Goal: Check status: Check status

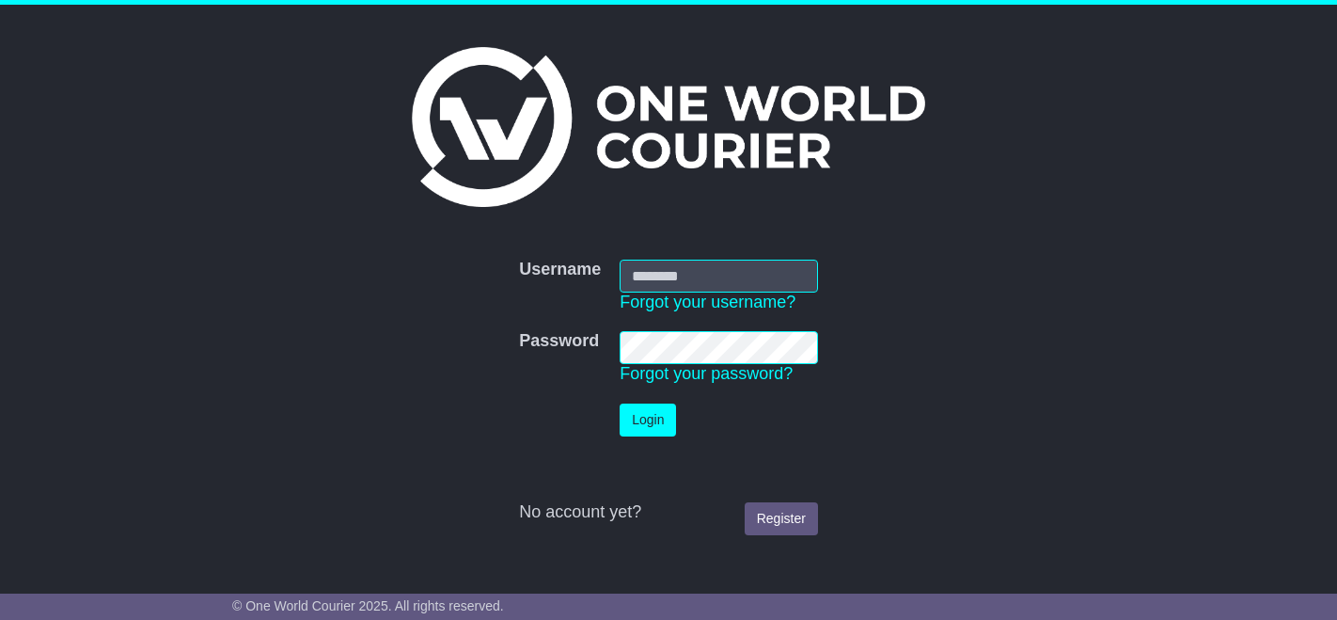
type input "**********"
click at [667, 415] on button "Login" at bounding box center [648, 419] width 56 height 33
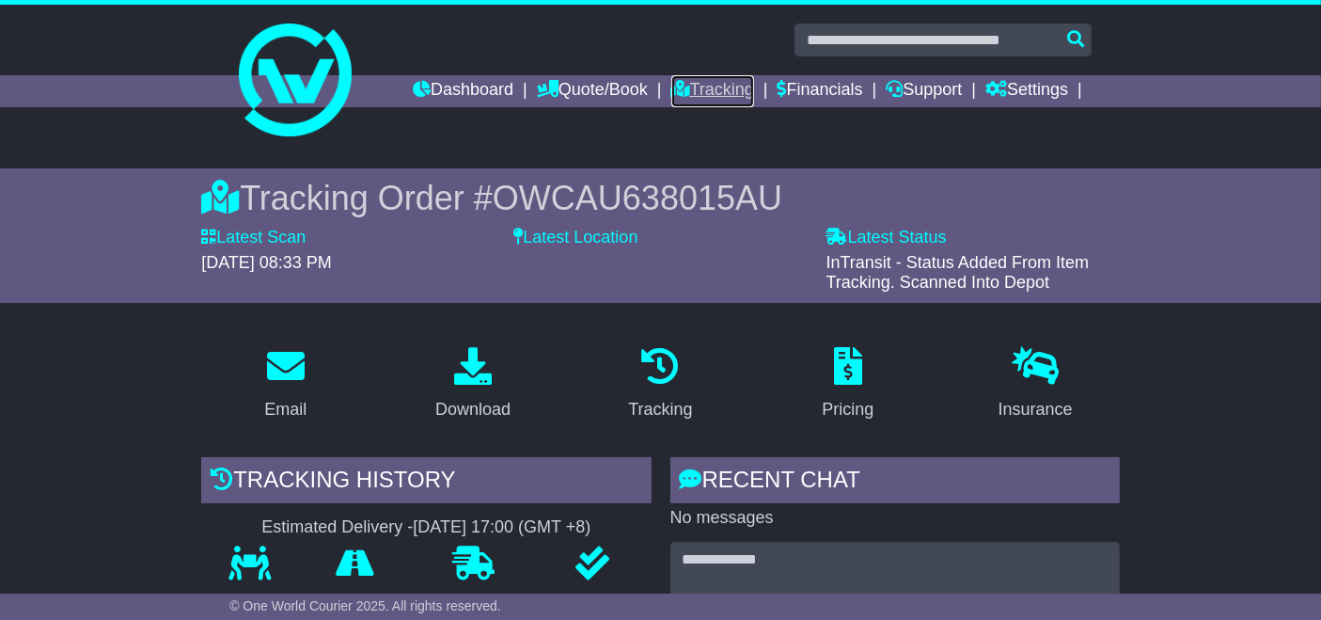
click at [699, 94] on link "Tracking" at bounding box center [712, 91] width 83 height 32
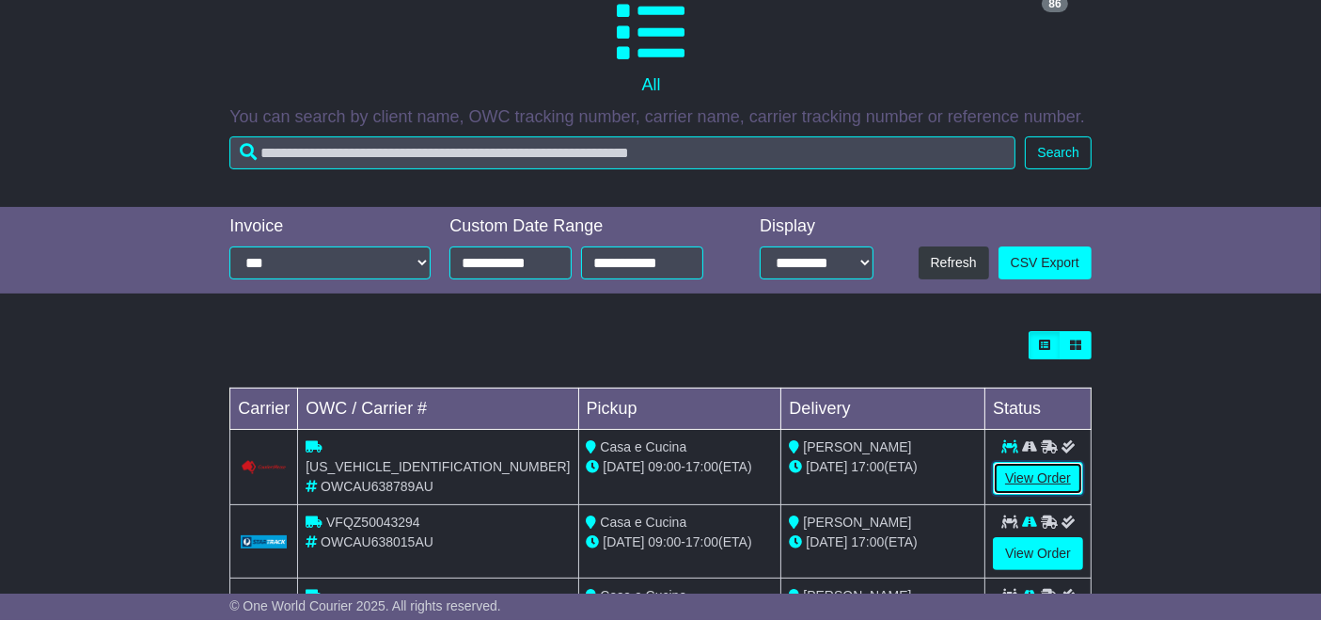
click at [1046, 488] on link "View Order" at bounding box center [1038, 478] width 90 height 33
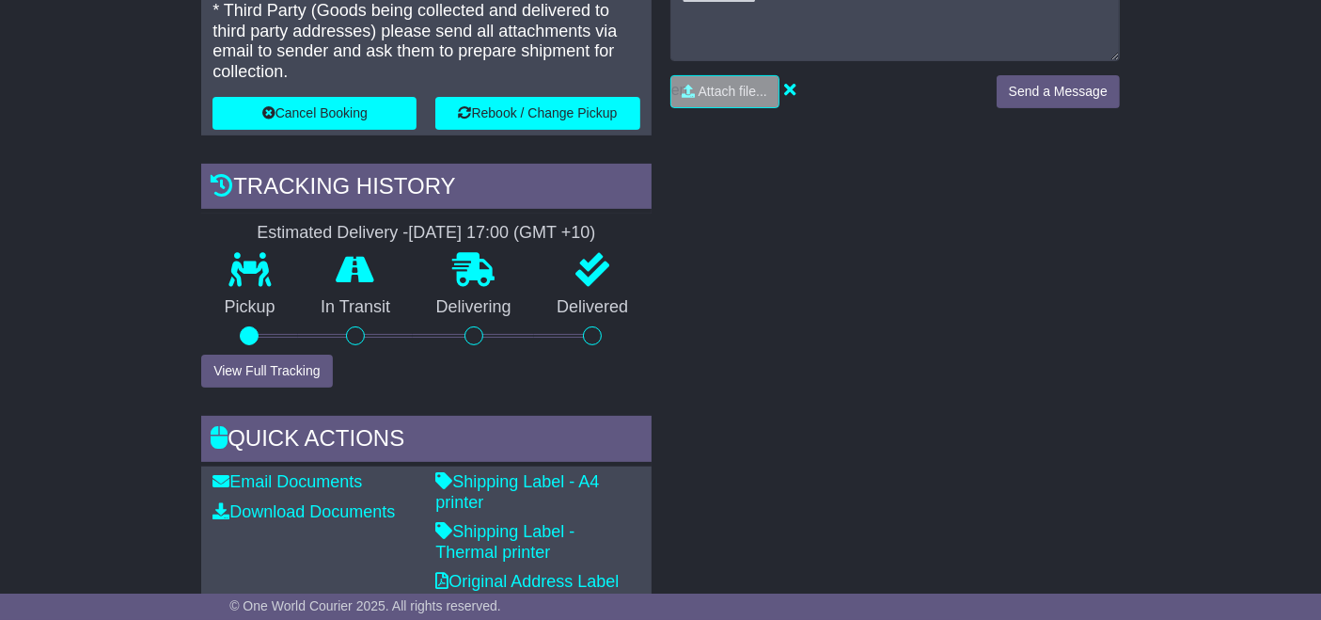
scroll to position [612, 0]
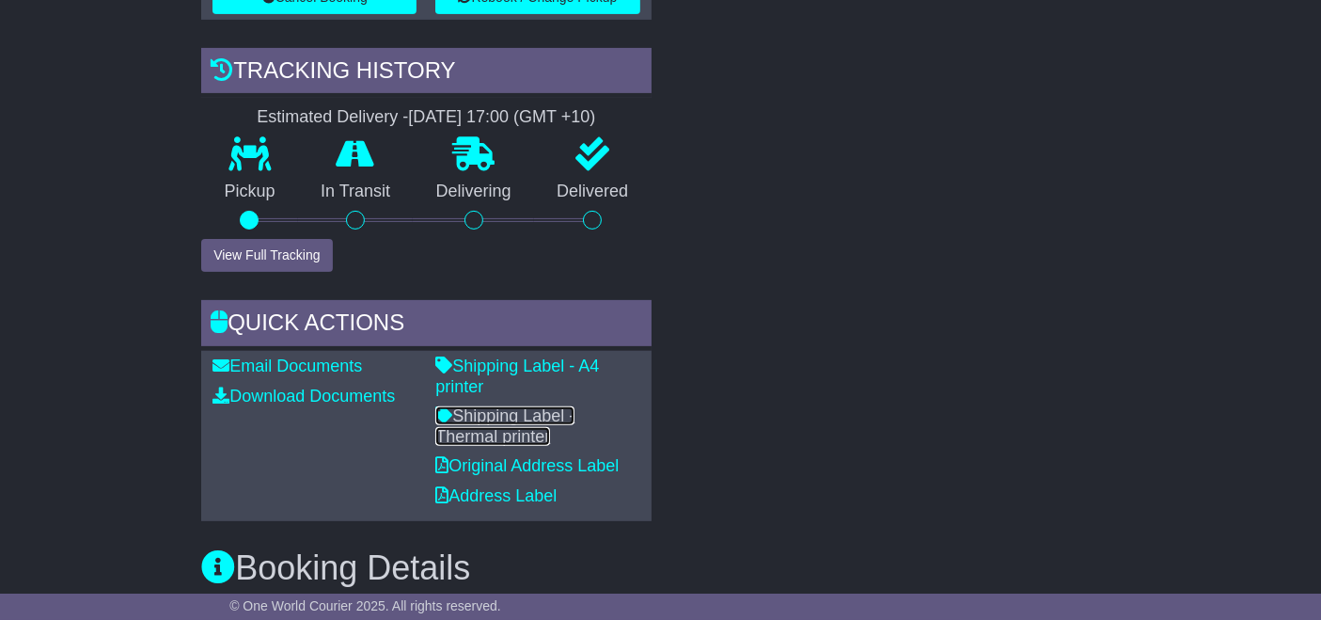
click at [561, 406] on link "Shipping Label - Thermal printer" at bounding box center [504, 425] width 139 height 39
